Goal: Check status: Check status

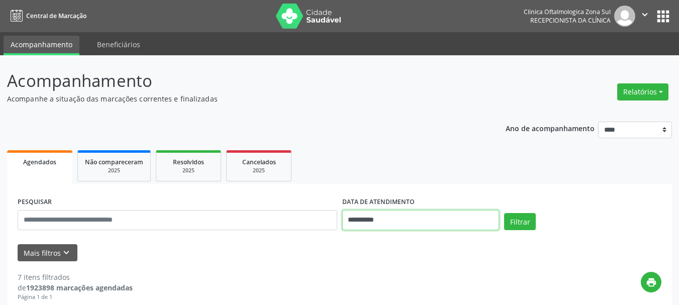
click at [379, 219] on input "**********" at bounding box center [420, 220] width 157 height 20
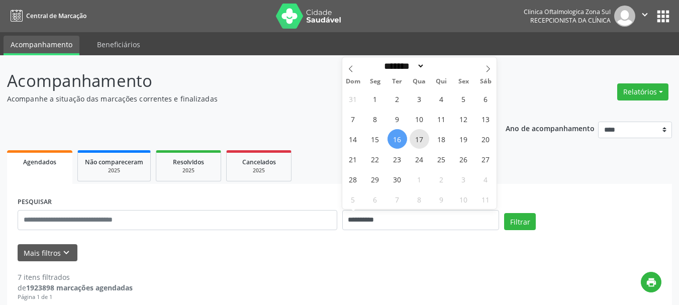
click at [412, 141] on span "17" at bounding box center [420, 139] width 20 height 20
type input "**********"
click at [412, 141] on span "17" at bounding box center [420, 139] width 20 height 20
select select "*"
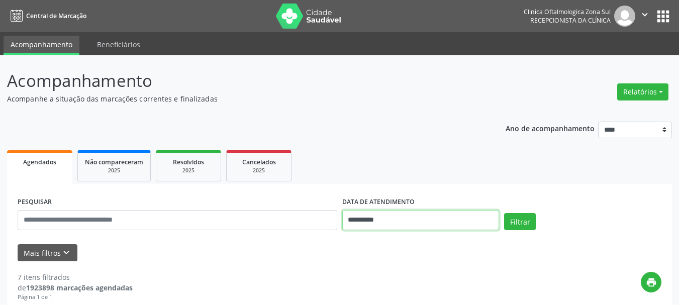
click at [376, 222] on input "**********" at bounding box center [420, 220] width 157 height 20
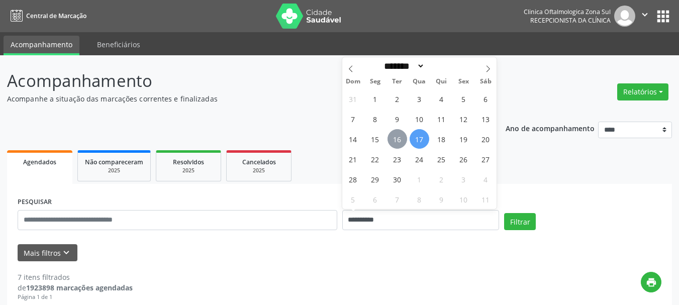
click at [402, 140] on span "16" at bounding box center [398, 139] width 20 height 20
type input "**********"
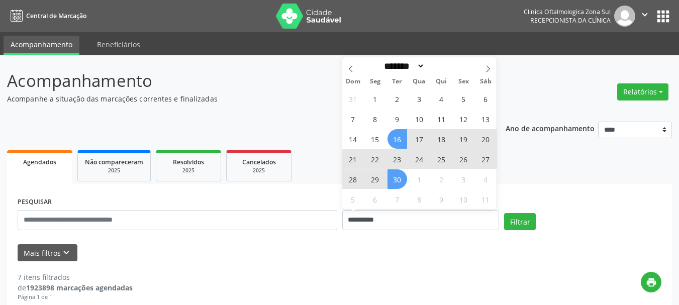
click at [397, 185] on span "30" at bounding box center [398, 179] width 20 height 20
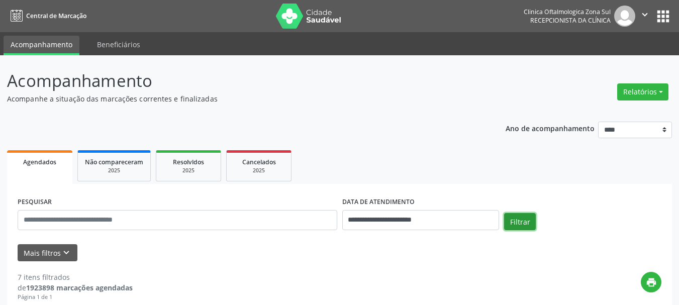
click at [519, 219] on button "Filtrar" at bounding box center [520, 221] width 32 height 17
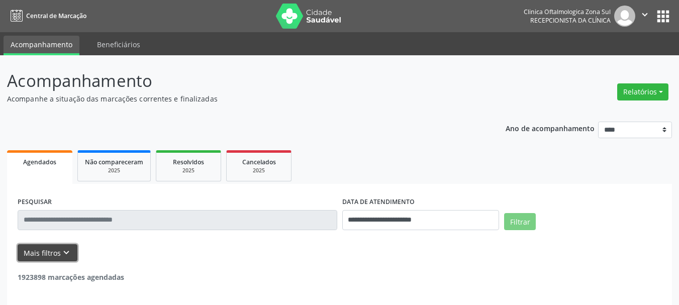
click at [42, 253] on button "Mais filtros keyboard_arrow_down" at bounding box center [48, 253] width 60 height 18
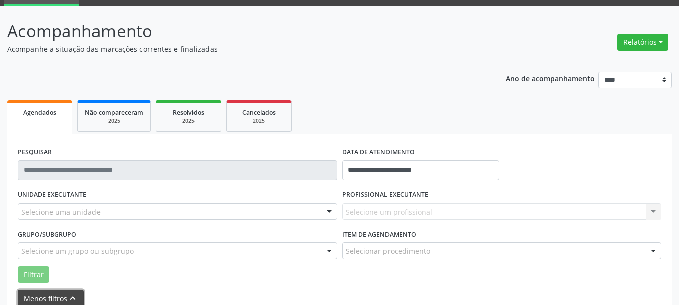
scroll to position [50, 0]
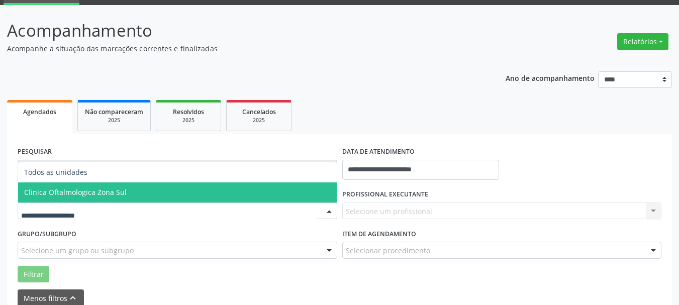
click at [96, 186] on span "Clinica Oftalmologica Zona Sul" at bounding box center [177, 192] width 319 height 20
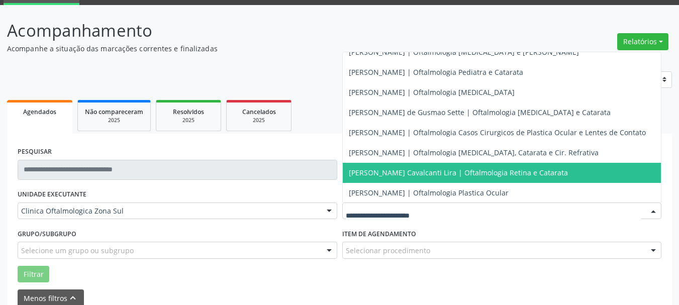
click at [379, 173] on span "[PERSON_NAME] Cavalcanti Lira | Oftalmologia Retina e Catarata" at bounding box center [458, 173] width 219 height 10
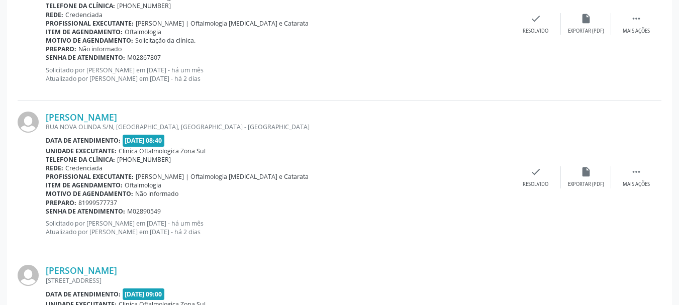
scroll to position [402, 0]
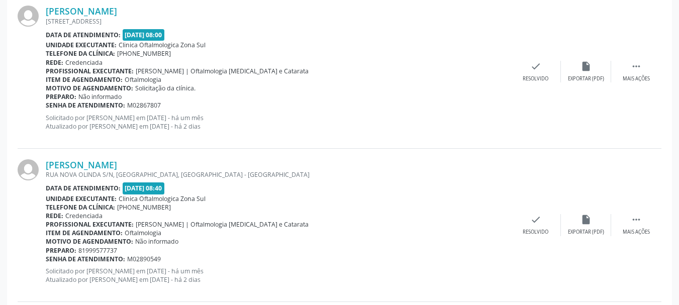
copy div "[PERSON_NAME]"
drag, startPoint x: 158, startPoint y: 163, endPoint x: 42, endPoint y: 160, distance: 116.1
click at [42, 160] on div "[PERSON_NAME] [GEOGRAPHIC_DATA] S/N, [GEOGRAPHIC_DATA], [GEOGRAPHIC_DATA] - [GE…" at bounding box center [340, 225] width 644 height 153
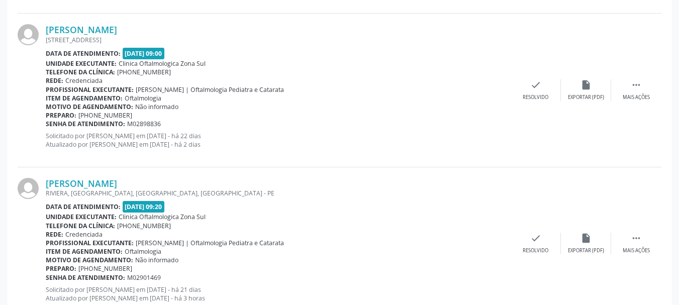
scroll to position [704, 0]
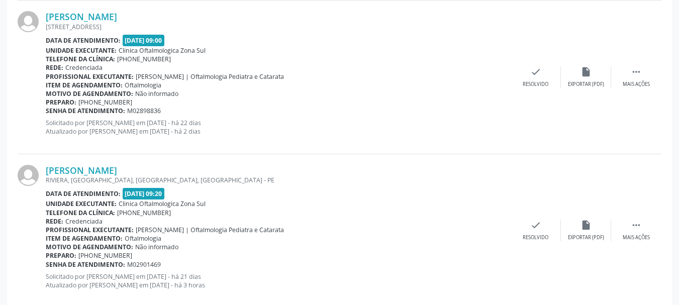
copy div "[PERSON_NAME]"
drag, startPoint x: 75, startPoint y: 13, endPoint x: 185, endPoint y: 12, distance: 110.1
click at [185, 12] on div "[PERSON_NAME] [STREET_ADDRESS] Data de atendimento: [DATE] 09:00 Unidade execut…" at bounding box center [340, 77] width 644 height 153
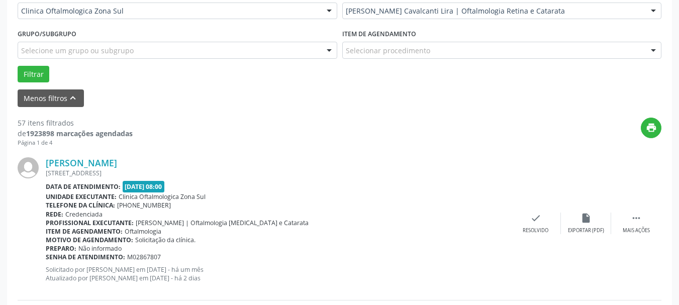
scroll to position [50, 0]
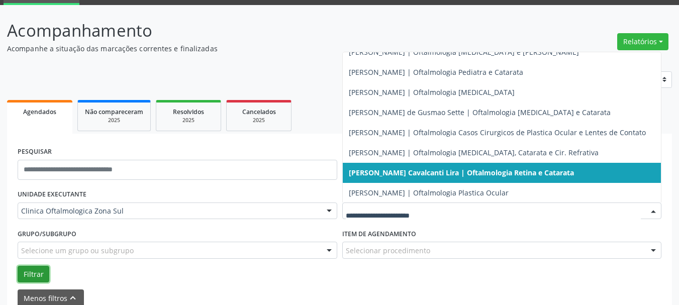
click at [31, 275] on button "Filtrar" at bounding box center [34, 274] width 32 height 17
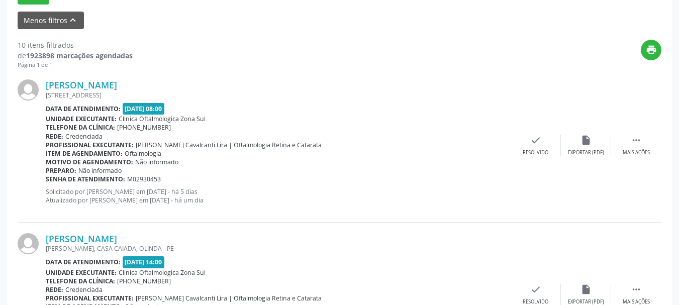
scroll to position [335, 0]
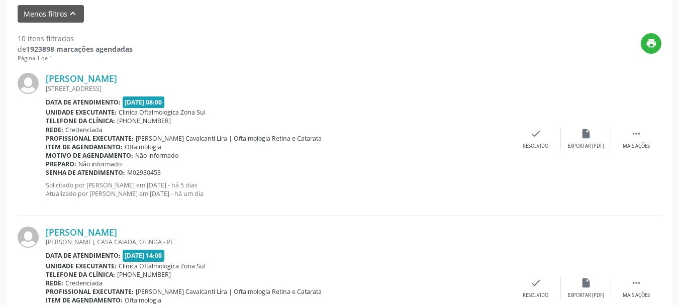
drag, startPoint x: 41, startPoint y: 77, endPoint x: 161, endPoint y: 74, distance: 119.7
click at [161, 74] on div "[PERSON_NAME] [GEOGRAPHIC_DATA], 27, [GEOGRAPHIC_DATA], OLINDA - PE Data de ate…" at bounding box center [340, 138] width 644 height 153
copy div "[PERSON_NAME]"
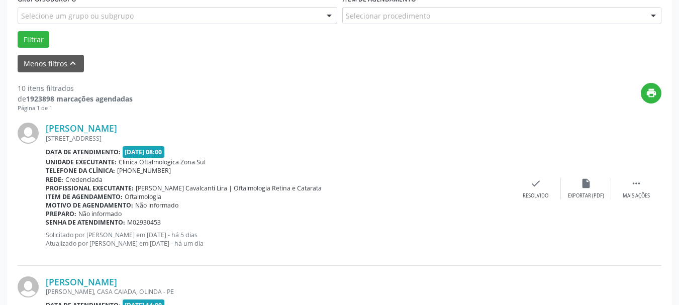
scroll to position [234, 0]
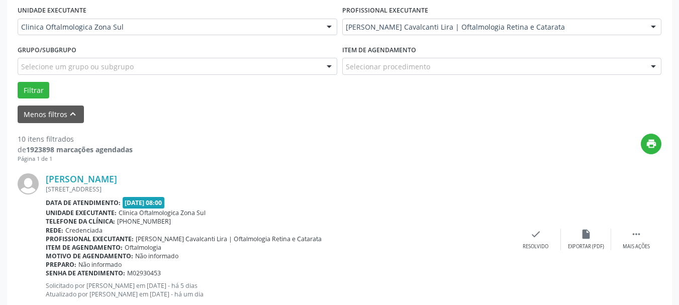
copy div "[PERSON_NAME]"
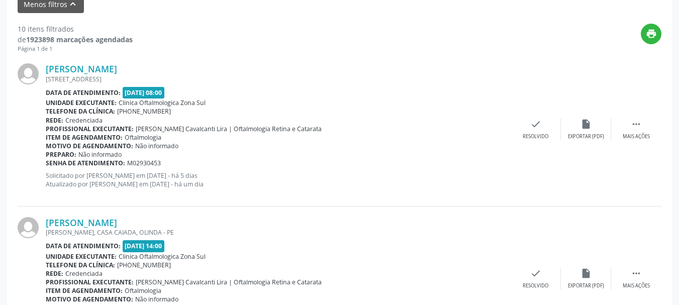
scroll to position [335, 0]
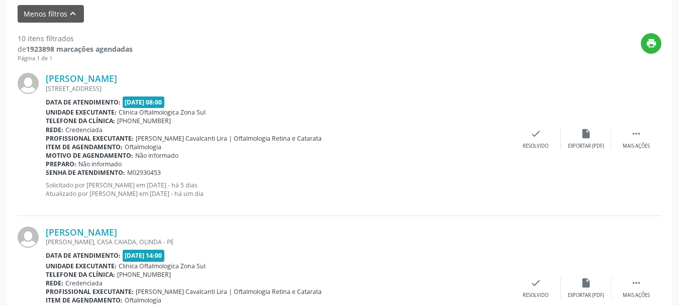
click at [97, 69] on div "[PERSON_NAME] [GEOGRAPHIC_DATA], 27, [GEOGRAPHIC_DATA], OLINDA - PE Data de ate…" at bounding box center [340, 138] width 644 height 153
click at [101, 75] on link "[PERSON_NAME]" at bounding box center [81, 78] width 71 height 11
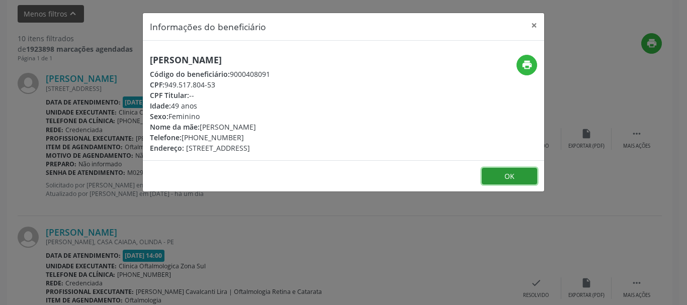
click at [483, 172] on button "OK" at bounding box center [509, 176] width 55 height 17
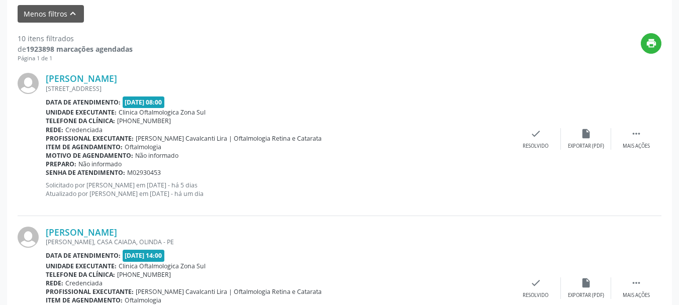
copy div "Senha de atendimento: M02930453"
drag, startPoint x: 190, startPoint y: 172, endPoint x: 46, endPoint y: 172, distance: 144.3
click at [46, 172] on div "Senha de atendimento: M02930453" at bounding box center [278, 172] width 465 height 9
click at [307, 169] on div "Senha de atendimento: M02930453" at bounding box center [278, 172] width 465 height 9
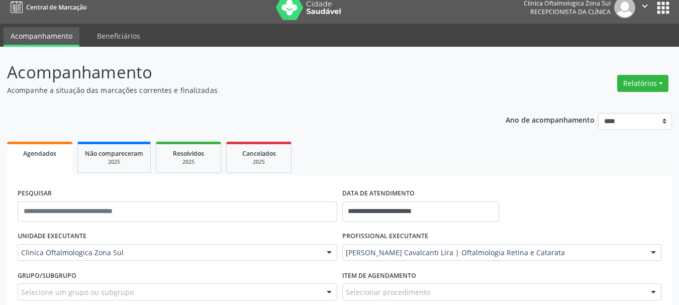
scroll to position [0, 0]
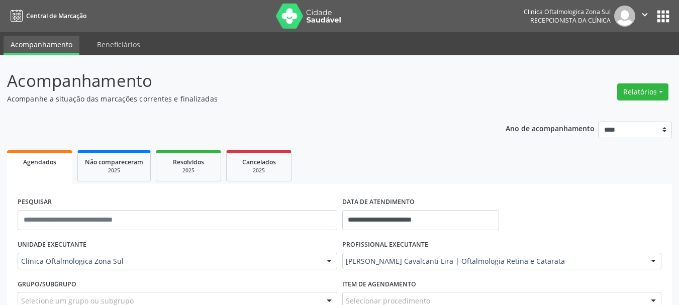
click at [397, 253] on div "[PERSON_NAME] Cavalcanti Lira | Oftalmologia Retina e Catarata" at bounding box center [502, 261] width 320 height 17
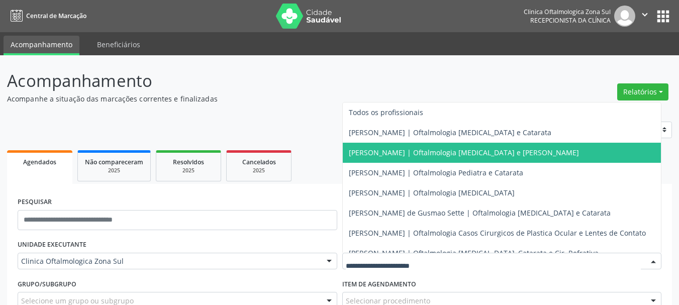
click at [386, 156] on span "[PERSON_NAME] | Oftalmologia [MEDICAL_DATA] e [PERSON_NAME]" at bounding box center [464, 153] width 230 height 10
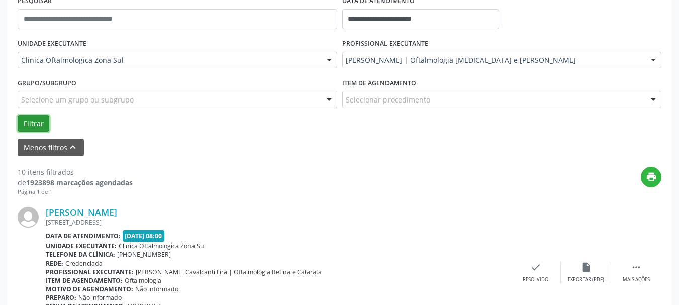
click at [25, 128] on button "Filtrar" at bounding box center [34, 123] width 32 height 17
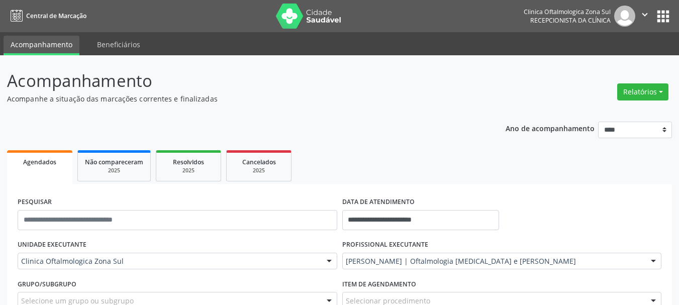
click at [331, 25] on img at bounding box center [308, 16] width 65 height 25
